Goal: Browse casually: Explore the website without a specific task or goal

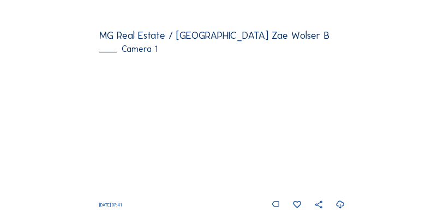
scroll to position [105, 0]
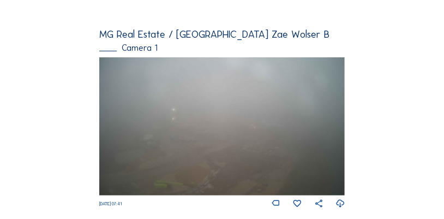
click at [182, 107] on img at bounding box center [221, 126] width 245 height 138
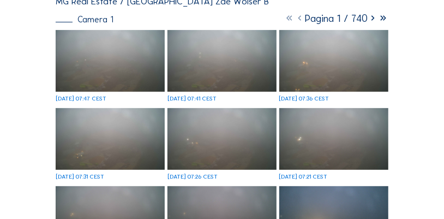
scroll to position [42, 0]
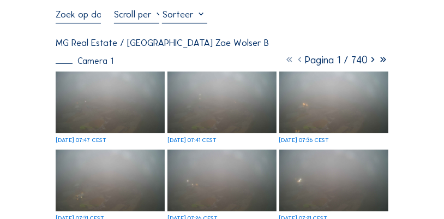
click at [369, 58] on icon at bounding box center [373, 59] width 10 height 13
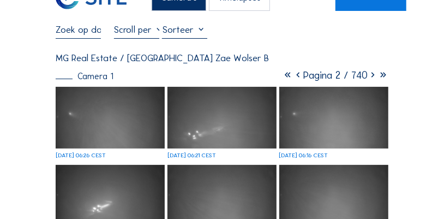
scroll to position [7, 0]
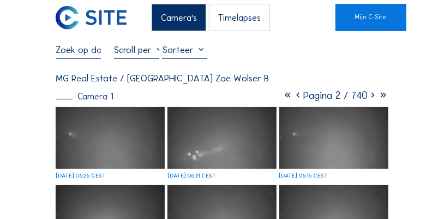
click at [371, 93] on icon at bounding box center [373, 95] width 10 height 13
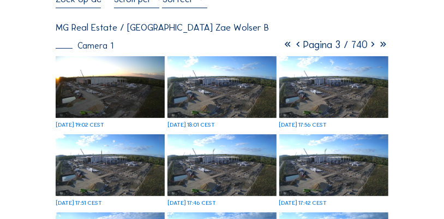
scroll to position [61, 0]
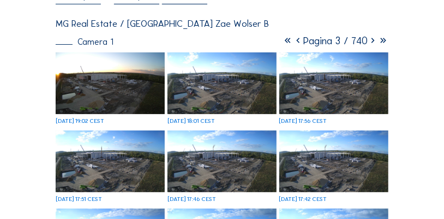
click at [251, 69] on img at bounding box center [222, 83] width 110 height 62
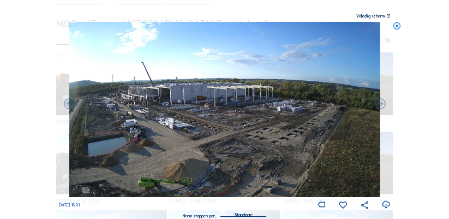
click at [400, 25] on icon at bounding box center [397, 26] width 9 height 9
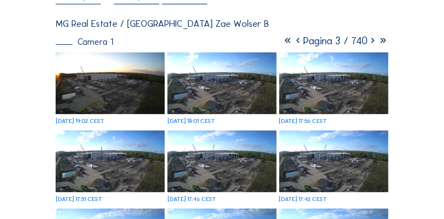
click at [283, 39] on icon at bounding box center [288, 40] width 10 height 13
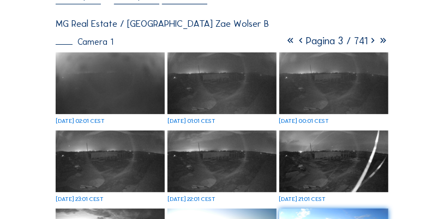
click at [285, 39] on icon at bounding box center [290, 40] width 10 height 13
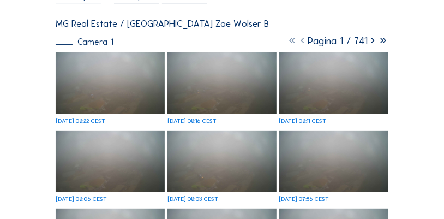
click at [128, 97] on img at bounding box center [111, 83] width 110 height 62
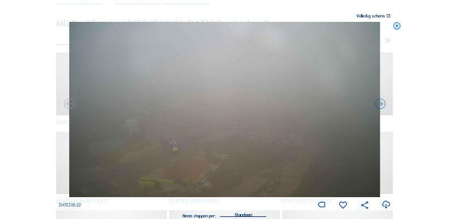
click at [399, 24] on icon at bounding box center [397, 26] width 9 height 9
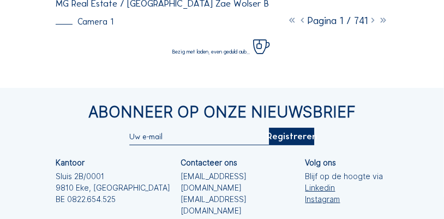
scroll to position [79, 0]
